Goal: Task Accomplishment & Management: Use online tool/utility

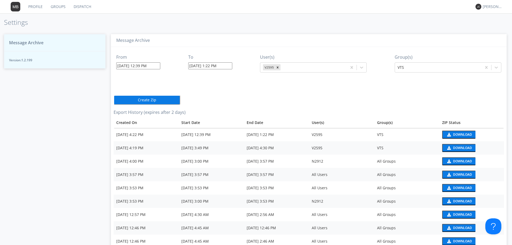
click at [138, 66] on input "[DATE] 12:39 PM" at bounding box center [138, 65] width 44 height 7
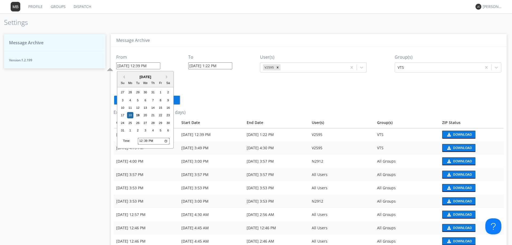
click at [141, 141] on input "12:39" at bounding box center [154, 141] width 32 height 7
type input "14:39"
type input "[DATE] 2:39 PM"
type input "[DATE] 5:02 PM"
type input "14:05"
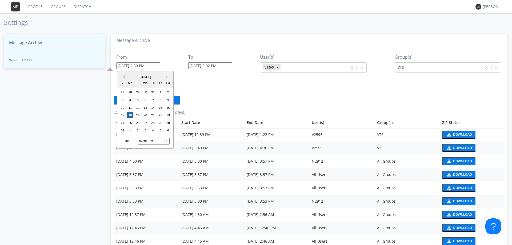
type input "[DATE] 2:05 PM"
type input "14:55"
click at [138, 115] on div "19" at bounding box center [138, 115] width 6 height 6
type input "[DATE] 2:55 PM"
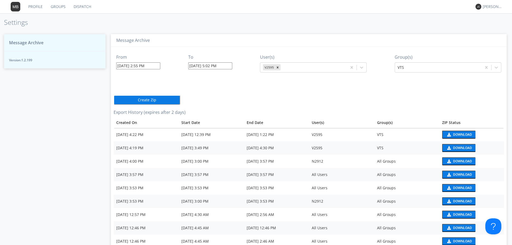
click at [203, 64] on input "[DATE] 5:02 PM" at bounding box center [210, 65] width 44 height 7
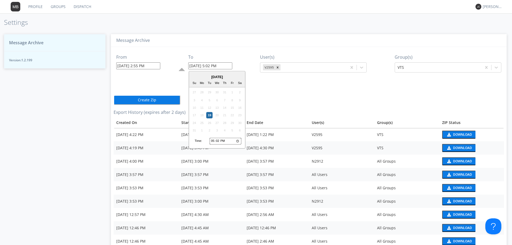
click at [213, 142] on input "17:02" at bounding box center [226, 141] width 32 height 7
type input "15:02"
type input "[DATE] 3:02 PM"
type input "15:03"
type input "[DATE] 3:03 PM"
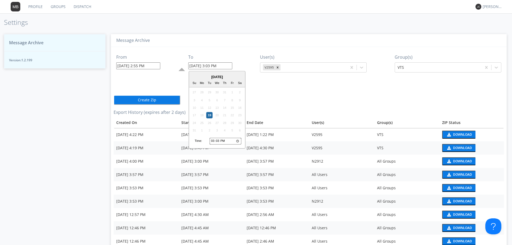
type input "15:30"
type input "[DATE] 3:30 PM"
click at [210, 114] on div "19" at bounding box center [209, 115] width 6 height 6
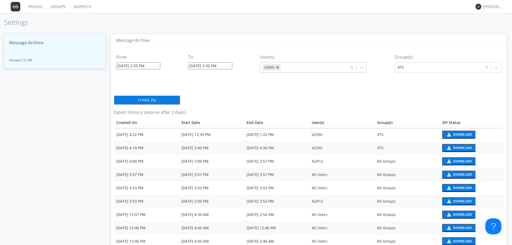
click at [277, 67] on icon "Remove V2595" at bounding box center [278, 67] width 2 height 2
click at [276, 67] on div at bounding box center [308, 67] width 91 height 6
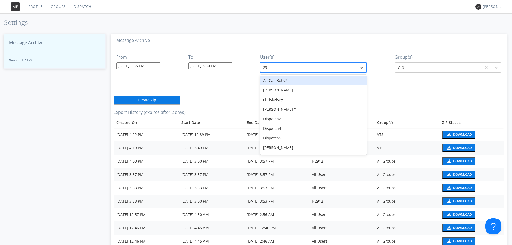
type input "2978"
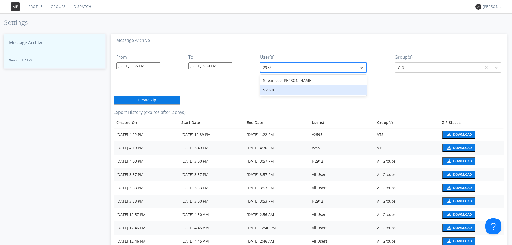
click at [269, 90] on div "V2978" at bounding box center [313, 90] width 107 height 10
click at [161, 101] on button "Create Zip" at bounding box center [147, 100] width 67 height 10
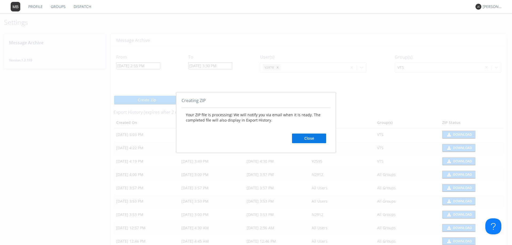
click at [310, 141] on button "Close" at bounding box center [309, 139] width 34 height 10
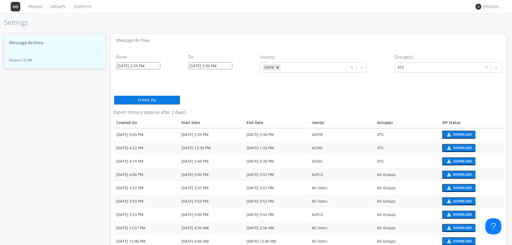
click at [453, 134] on div "Download" at bounding box center [462, 134] width 19 height 3
